Goal: Find specific page/section

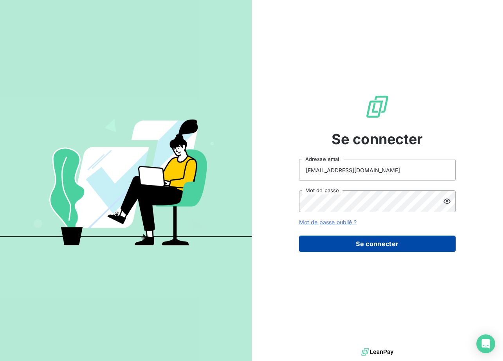
click at [404, 241] on button "Se connecter" at bounding box center [377, 244] width 156 height 16
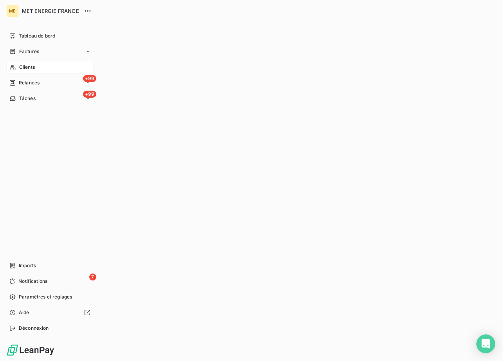
click at [29, 65] on span "Clients" at bounding box center [27, 67] width 16 height 7
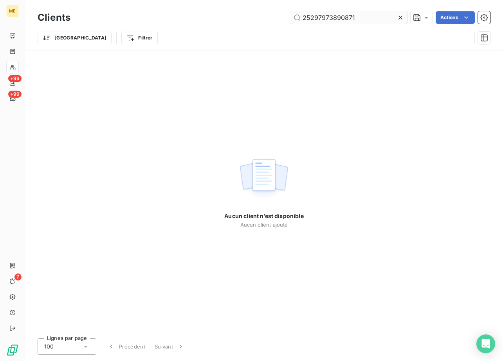
click at [357, 20] on input "25297973890871" at bounding box center [348, 17] width 117 height 13
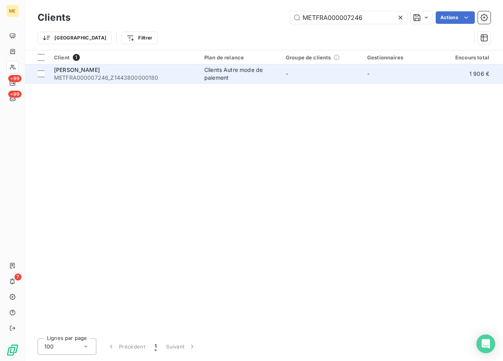
type input "METFRA000007246"
click at [135, 71] on div "[PERSON_NAME]" at bounding box center [124, 70] width 141 height 8
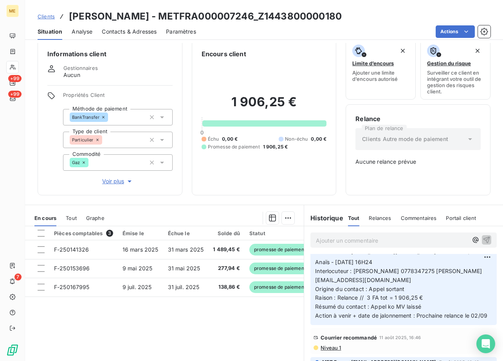
scroll to position [743, 0]
